Goal: Check status

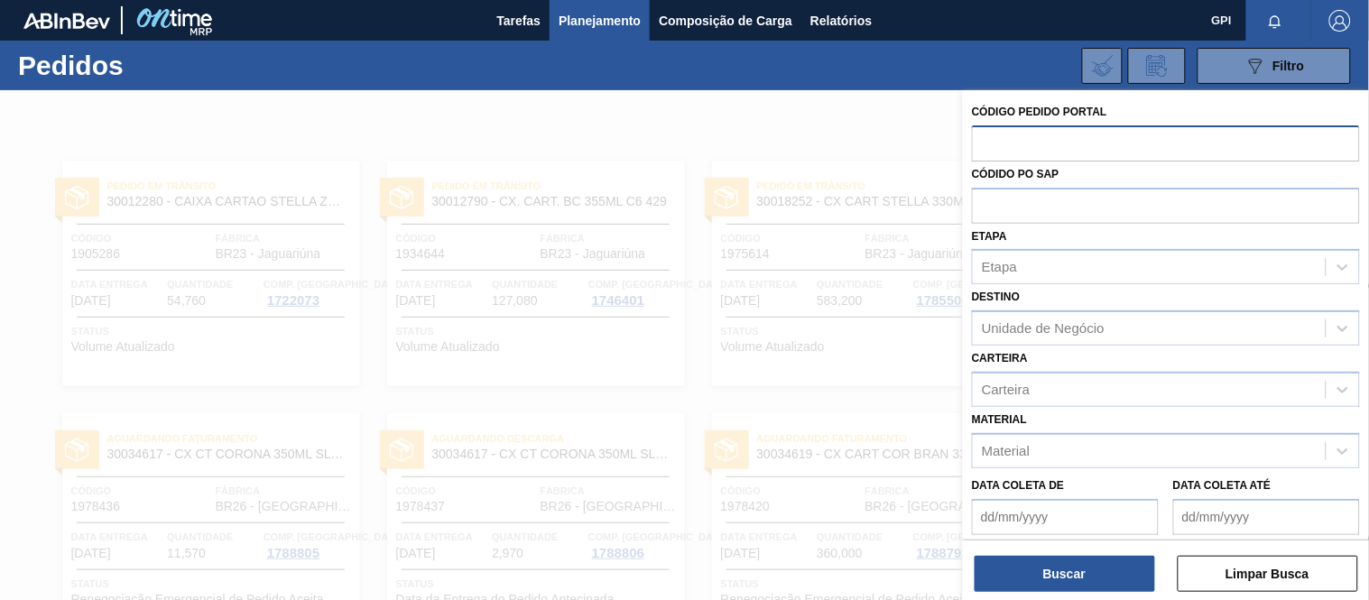
click at [999, 141] on input "text" at bounding box center [1166, 142] width 388 height 34
paste input "2014"
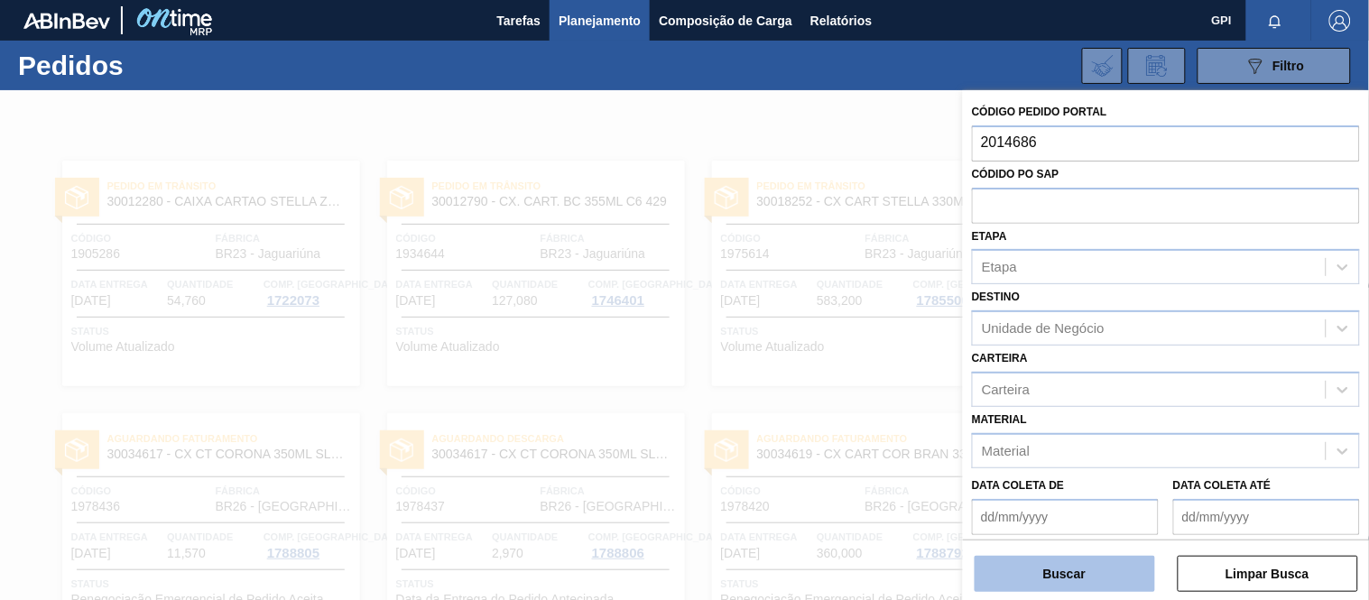
type input "2014686"
click at [1101, 576] on button "Buscar" at bounding box center [1065, 574] width 180 height 36
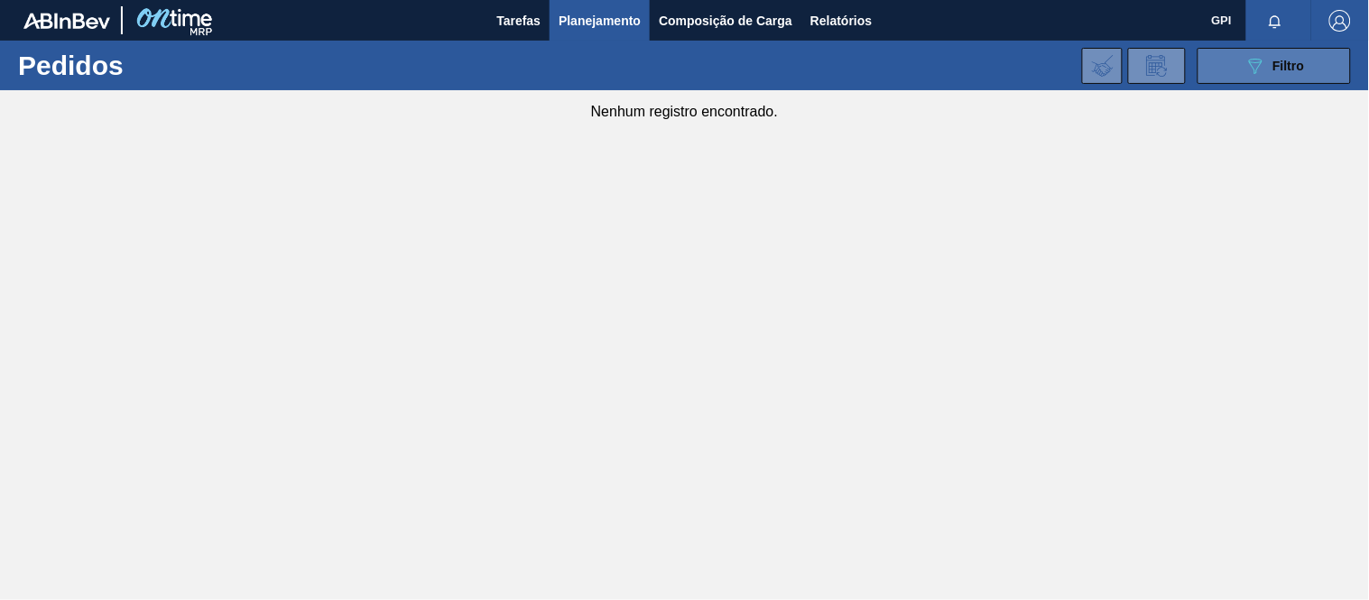
click at [1232, 73] on button "089F7B8B-B2A5-4AFE-B5C0-19BA573D28AC Filtro" at bounding box center [1273, 66] width 153 height 36
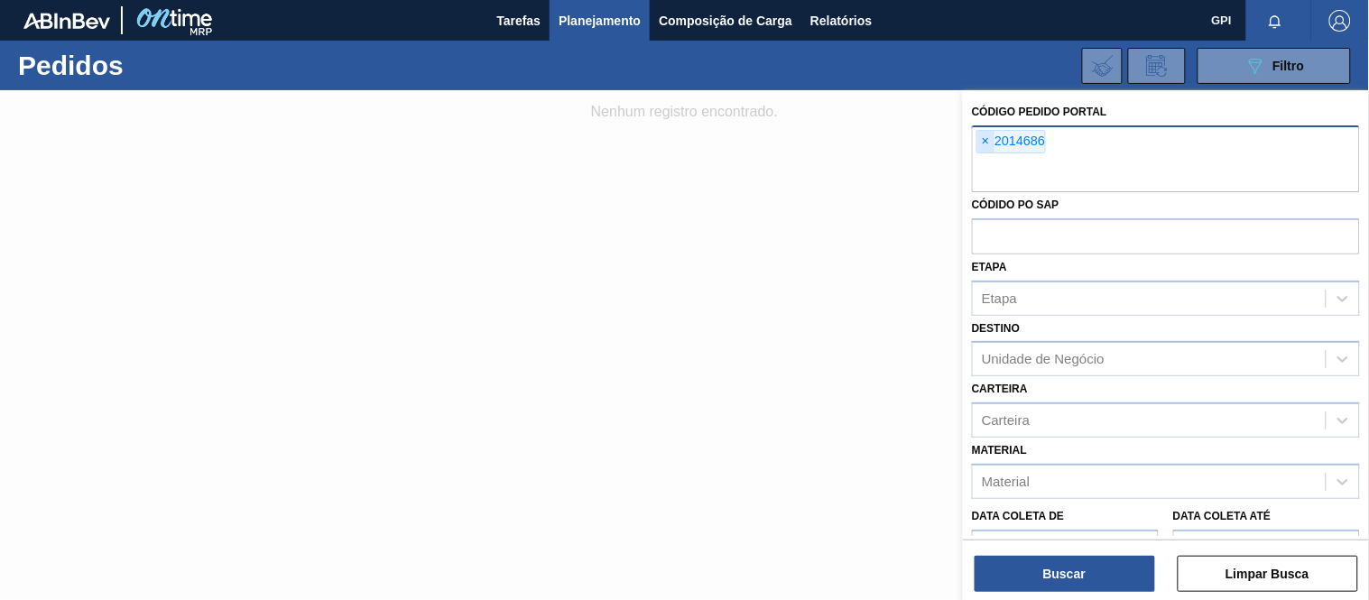
click at [979, 142] on span "×" at bounding box center [985, 142] width 17 height 22
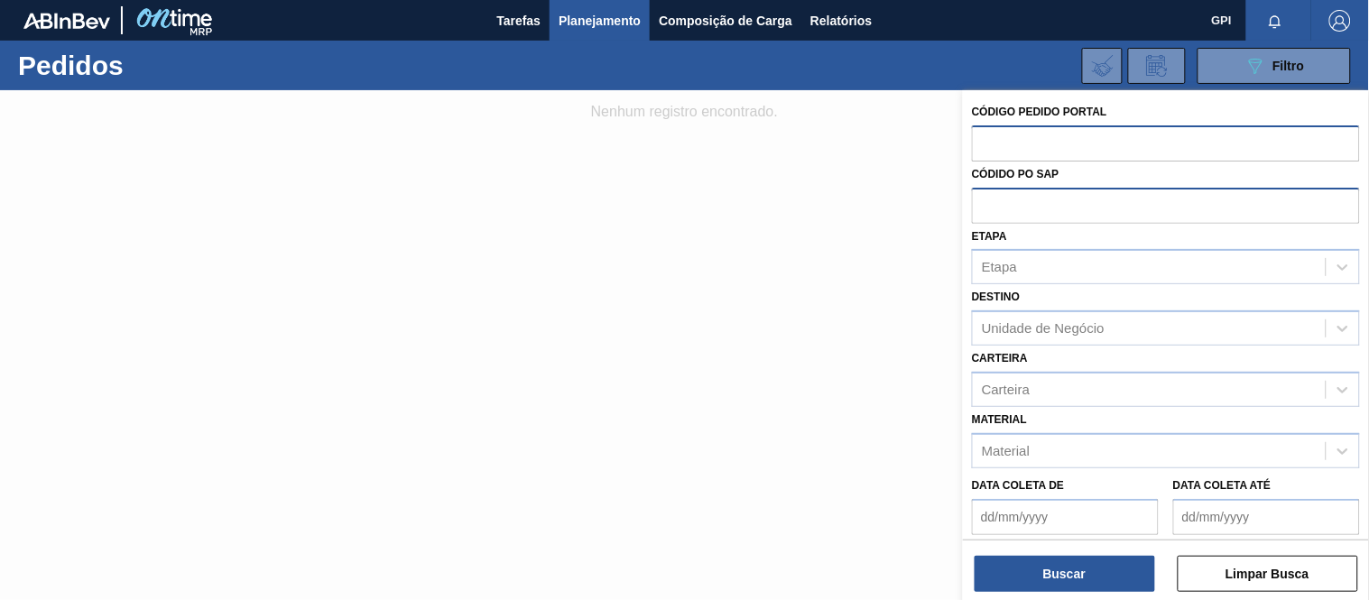
click at [1020, 213] on input "text" at bounding box center [1166, 205] width 388 height 34
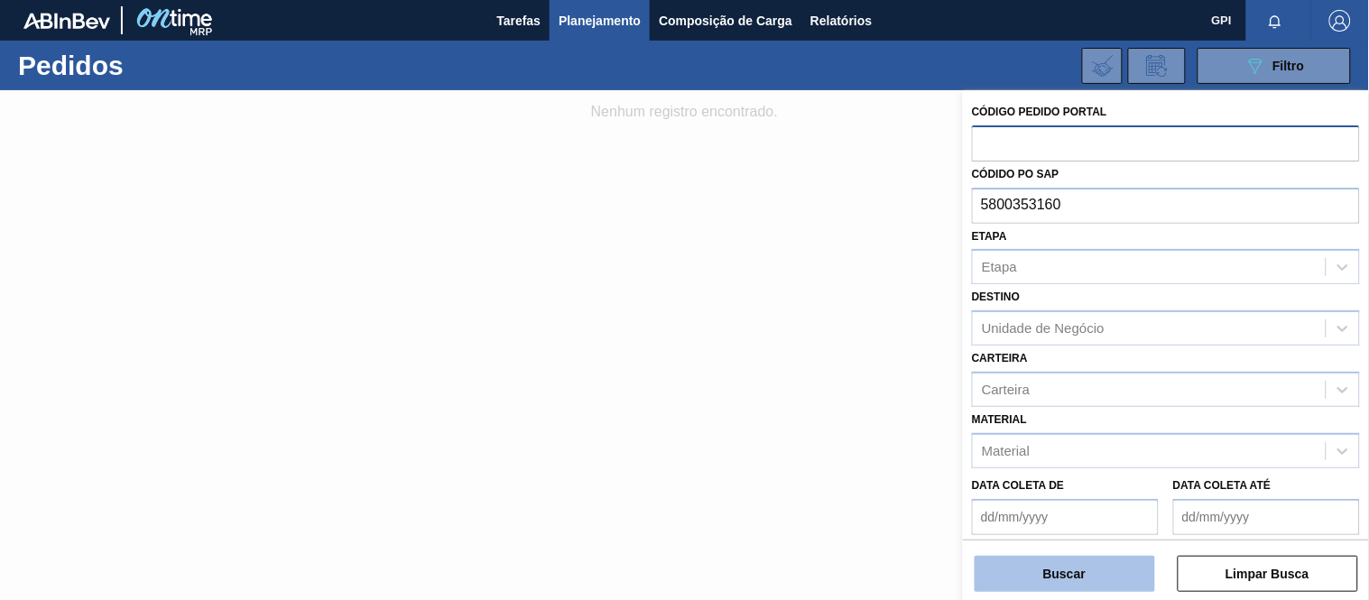
type input "5800353160"
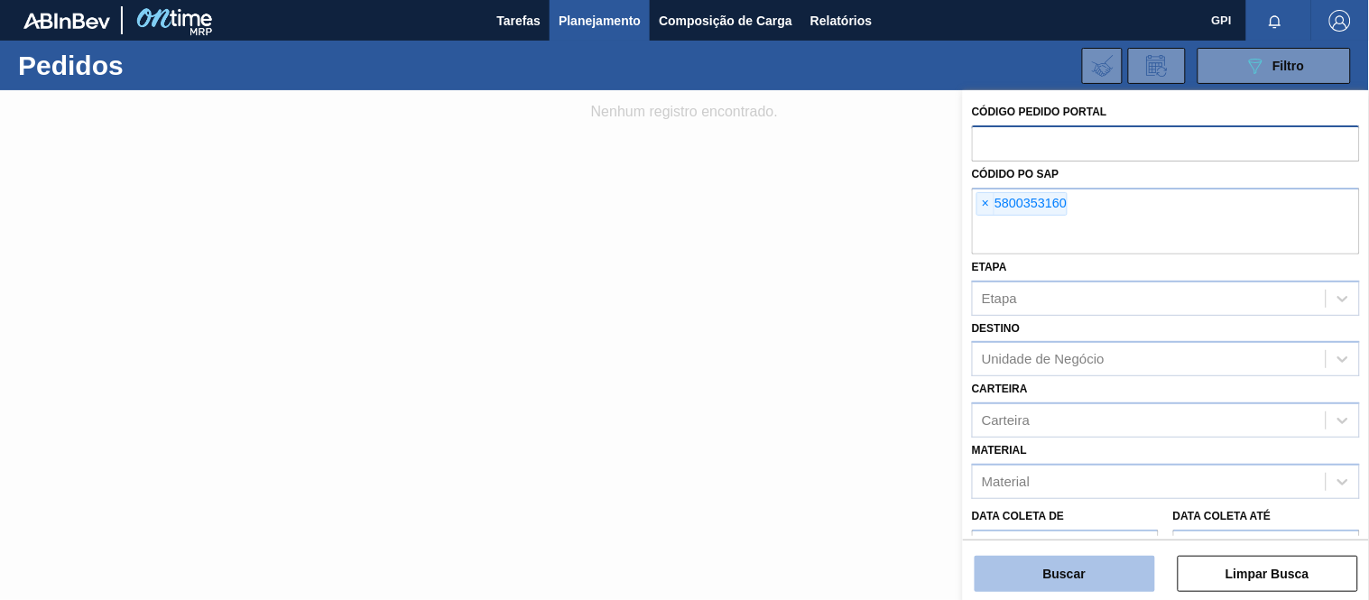
click at [1040, 570] on button "Buscar" at bounding box center [1065, 574] width 180 height 36
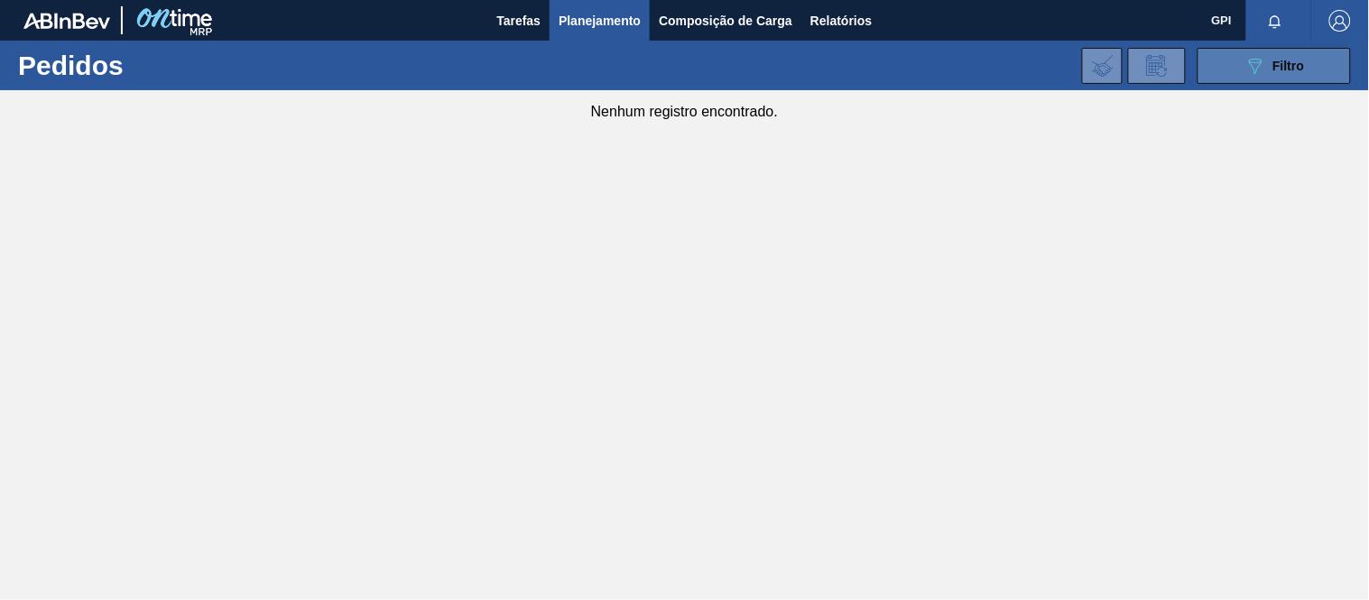
click at [1240, 63] on button "089F7B8B-B2A5-4AFE-B5C0-19BA573D28AC Filtro" at bounding box center [1273, 66] width 153 height 36
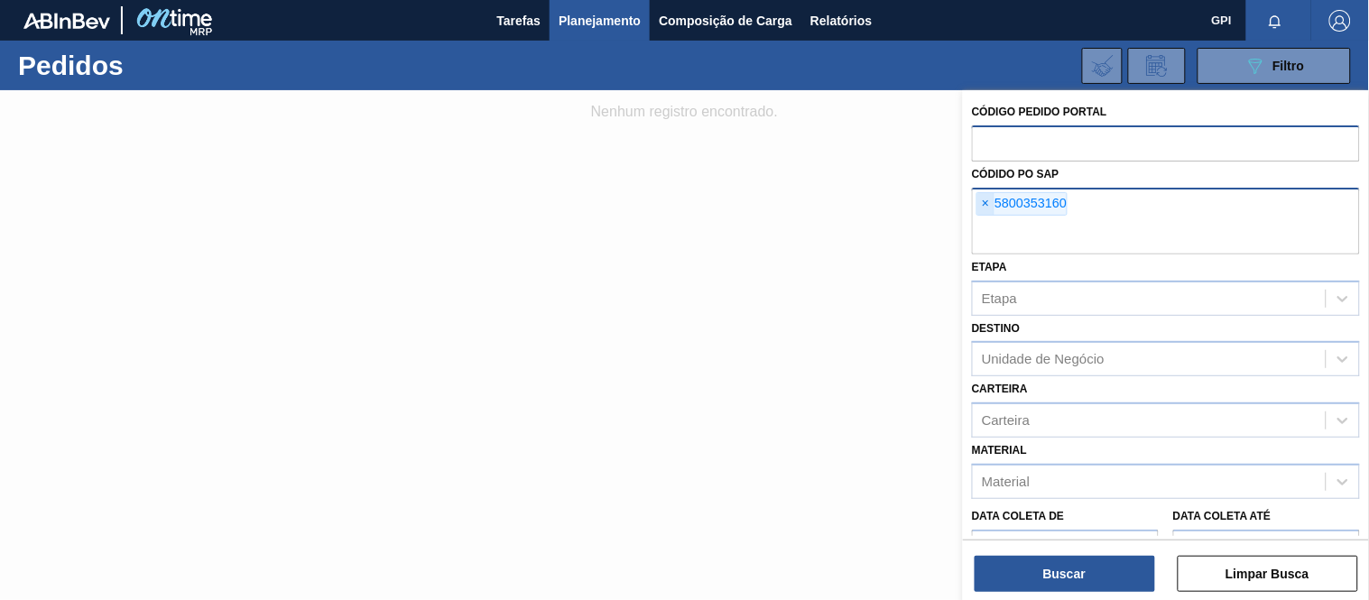
click at [980, 204] on span "×" at bounding box center [985, 204] width 17 height 22
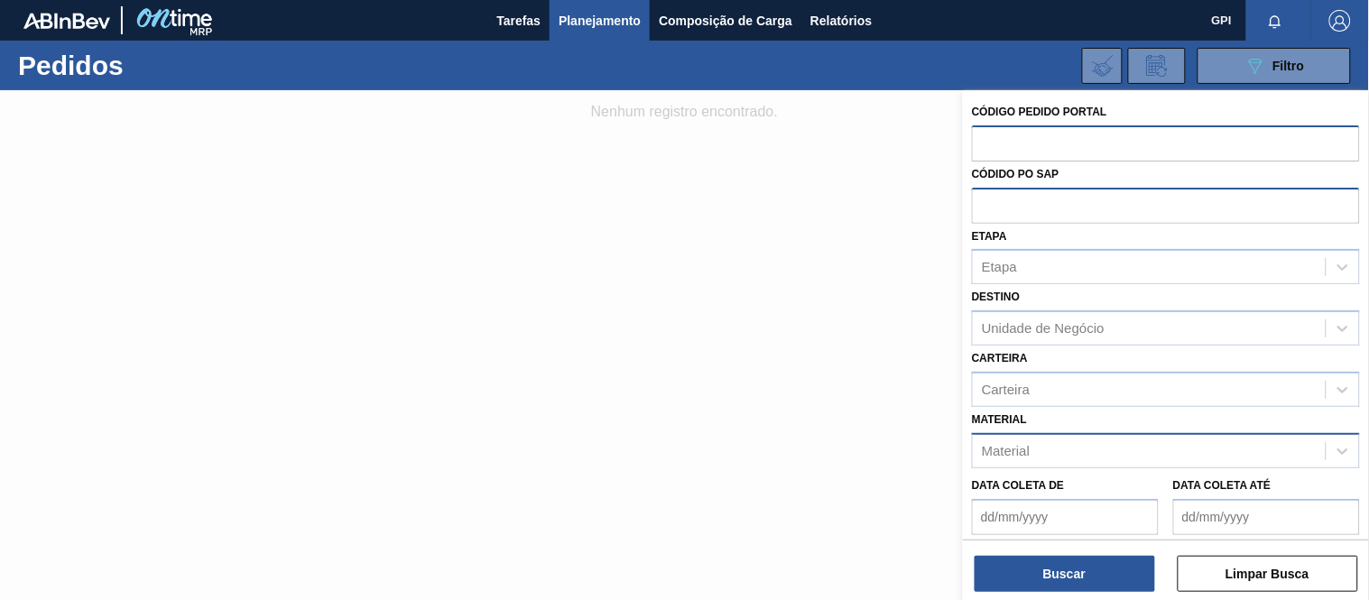
click at [1068, 453] on div "Material" at bounding box center [1149, 451] width 353 height 26
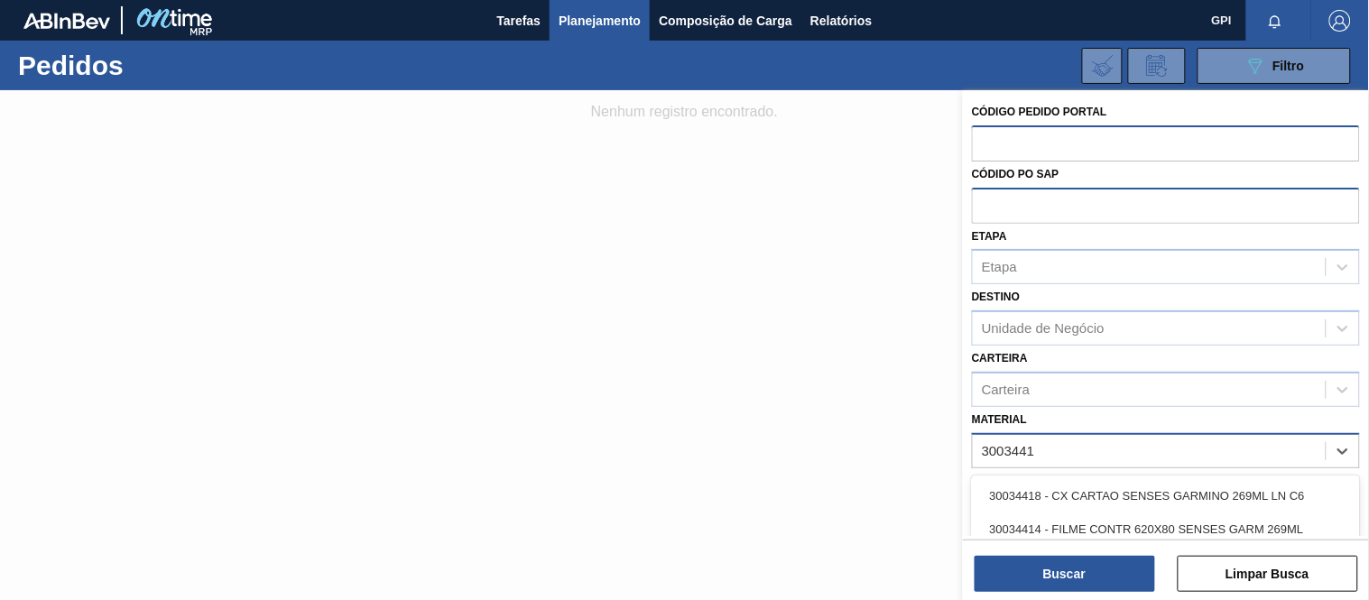
type input "30034418"
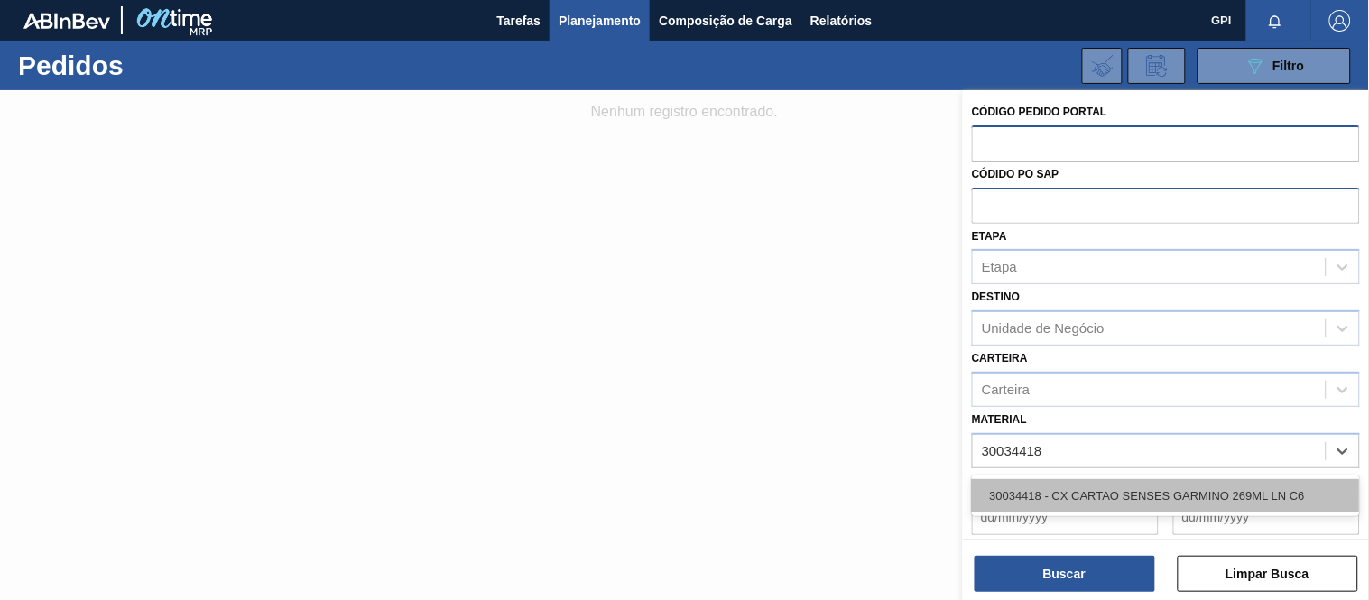
click at [999, 483] on div "30034418 - CX CARTAO SENSES GARMINO 269ML LN C6" at bounding box center [1166, 495] width 388 height 33
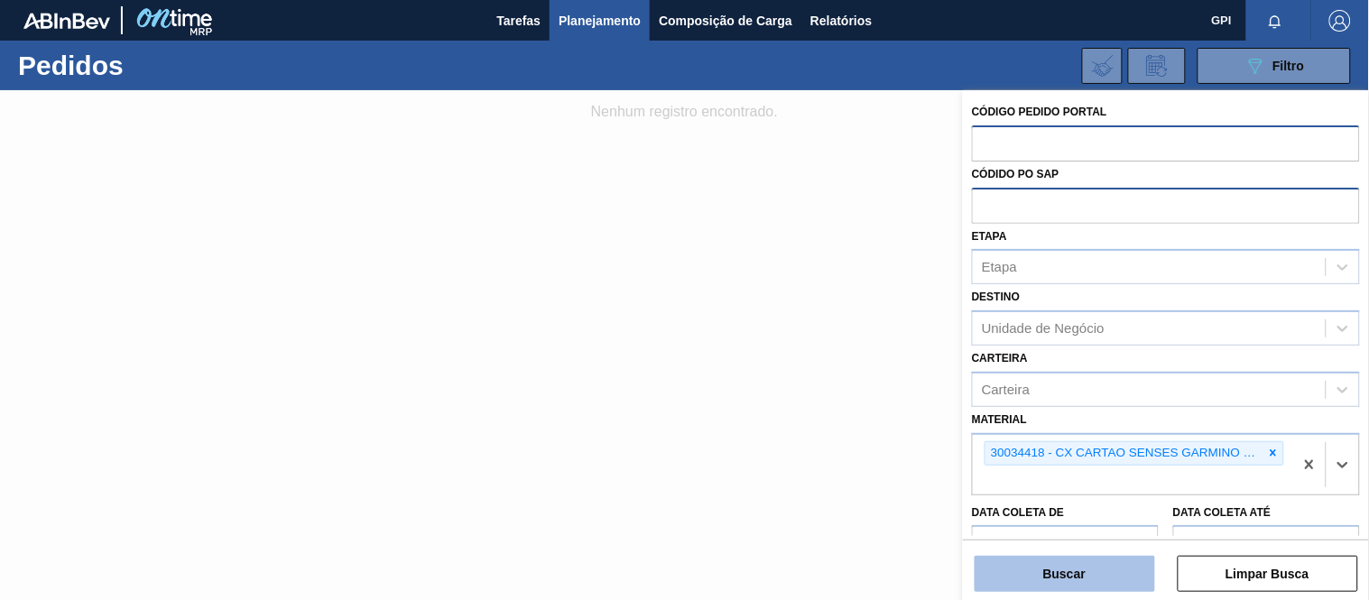
click at [1031, 565] on button "Buscar" at bounding box center [1065, 574] width 180 height 36
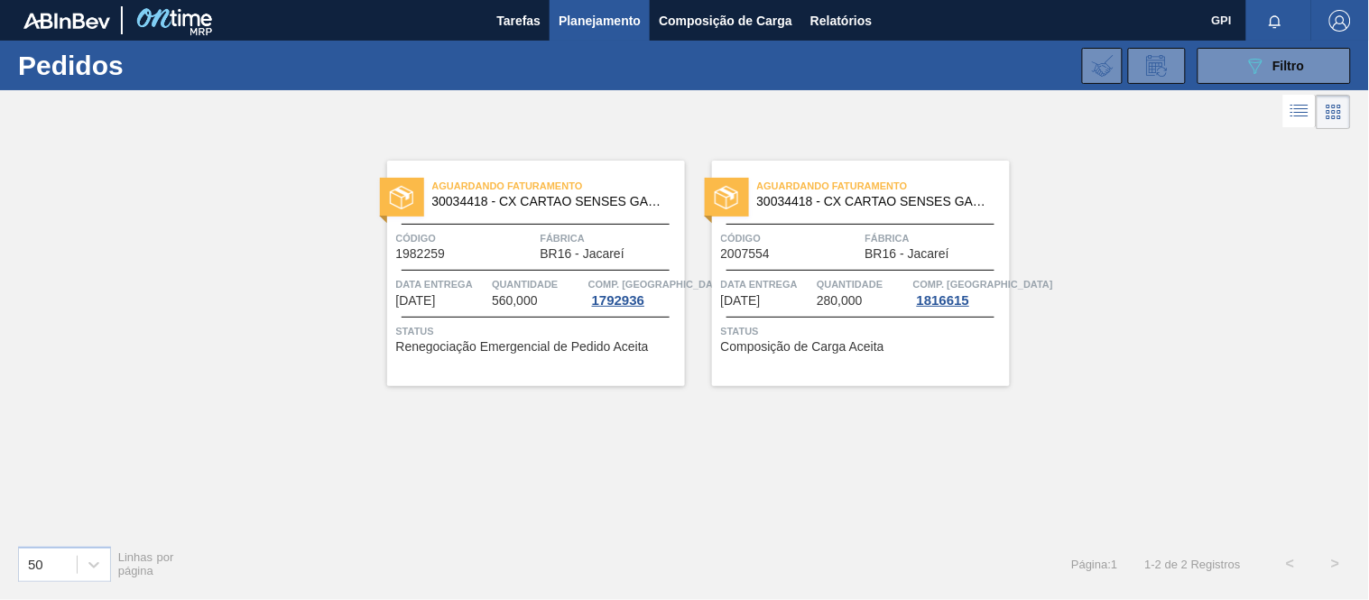
click at [479, 266] on div "Aguardando Faturamento 30034418 - CX CARTAO SENSES GARMINO 269ML LN C6 Código 1…" at bounding box center [536, 274] width 298 height 226
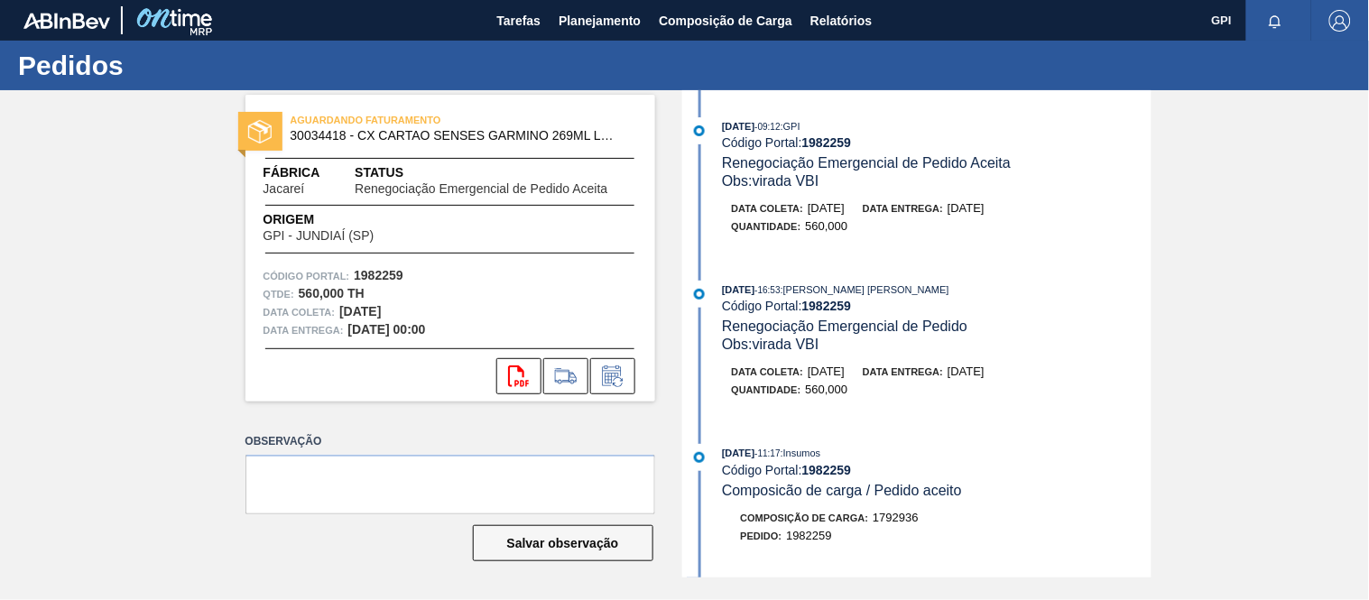
click at [367, 269] on strong "1982259" at bounding box center [379, 275] width 50 height 14
copy strong "1982259"
